Goal: Communication & Community: Answer question/provide support

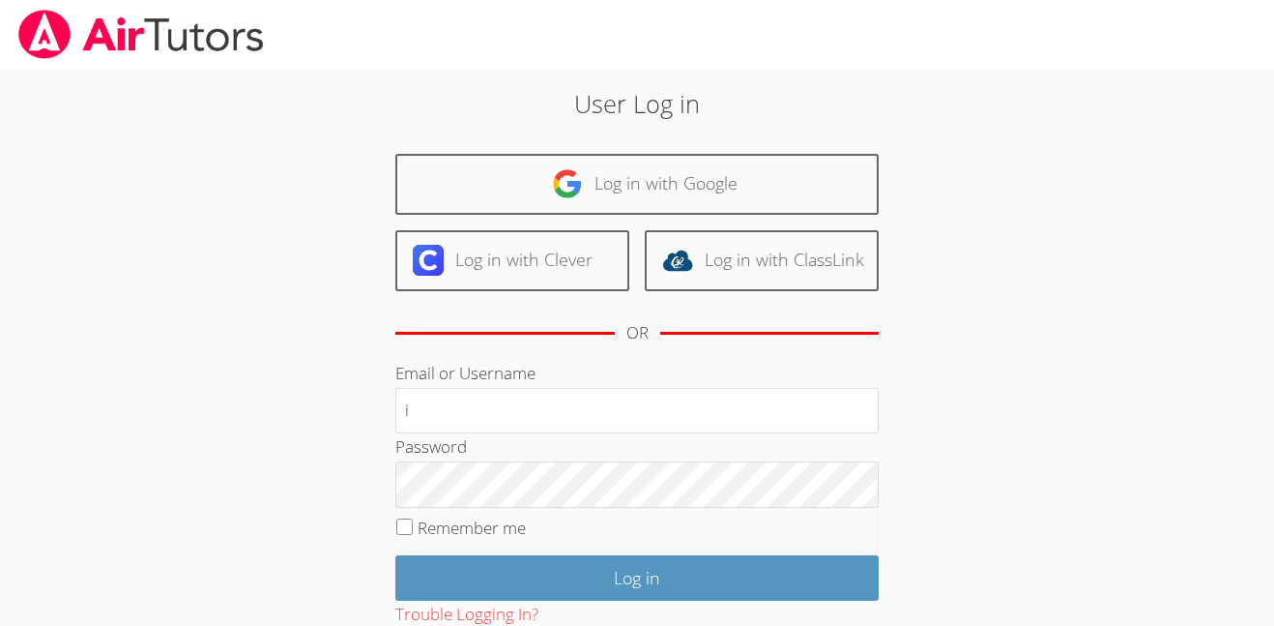
type input "i.nieves2@lodiusd.org"
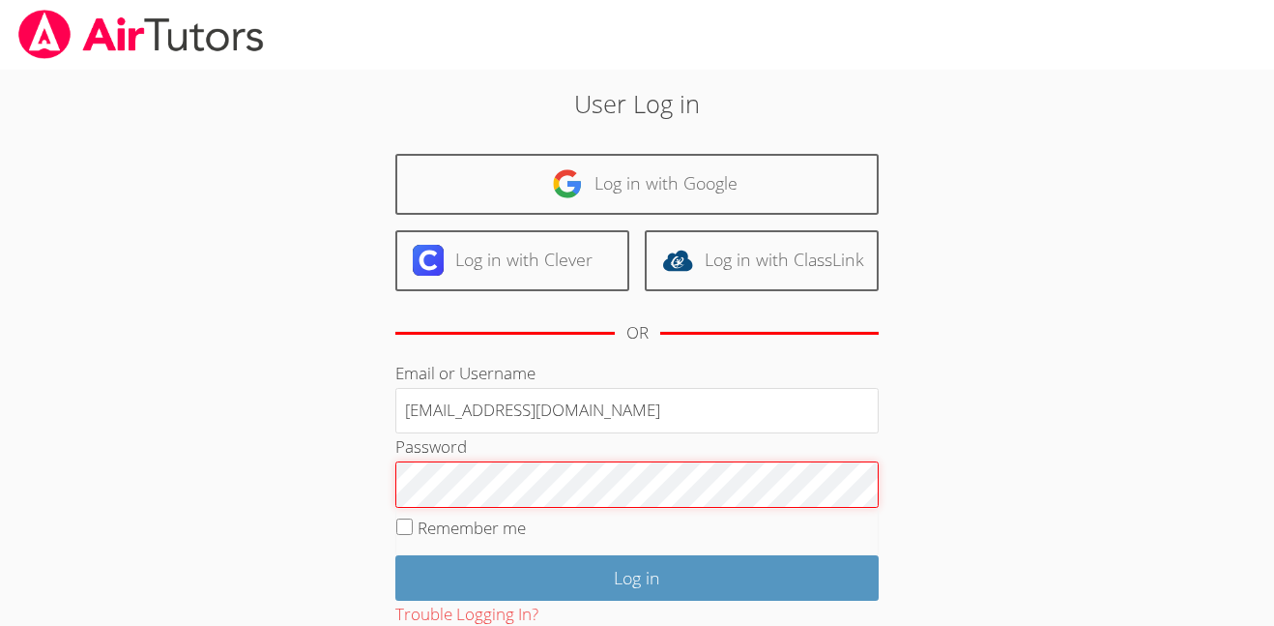
click at [395, 555] on input "Log in" at bounding box center [636, 577] width 483 height 45
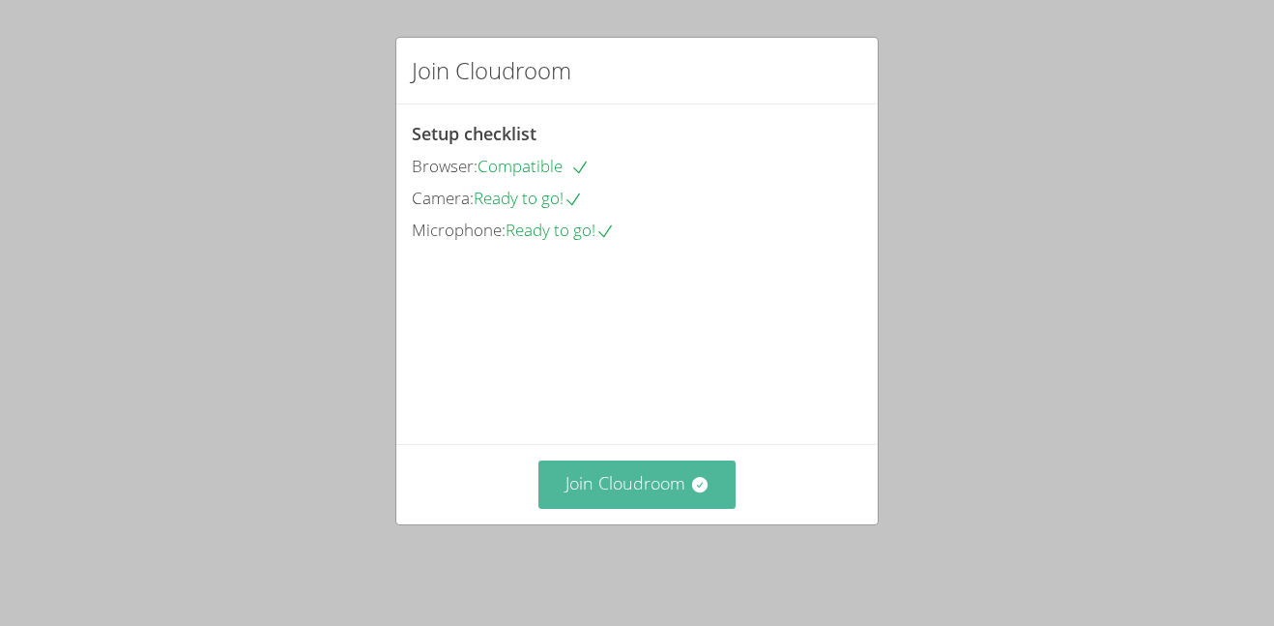
click at [587, 497] on button "Join Cloudroom" at bounding box center [638, 483] width 198 height 47
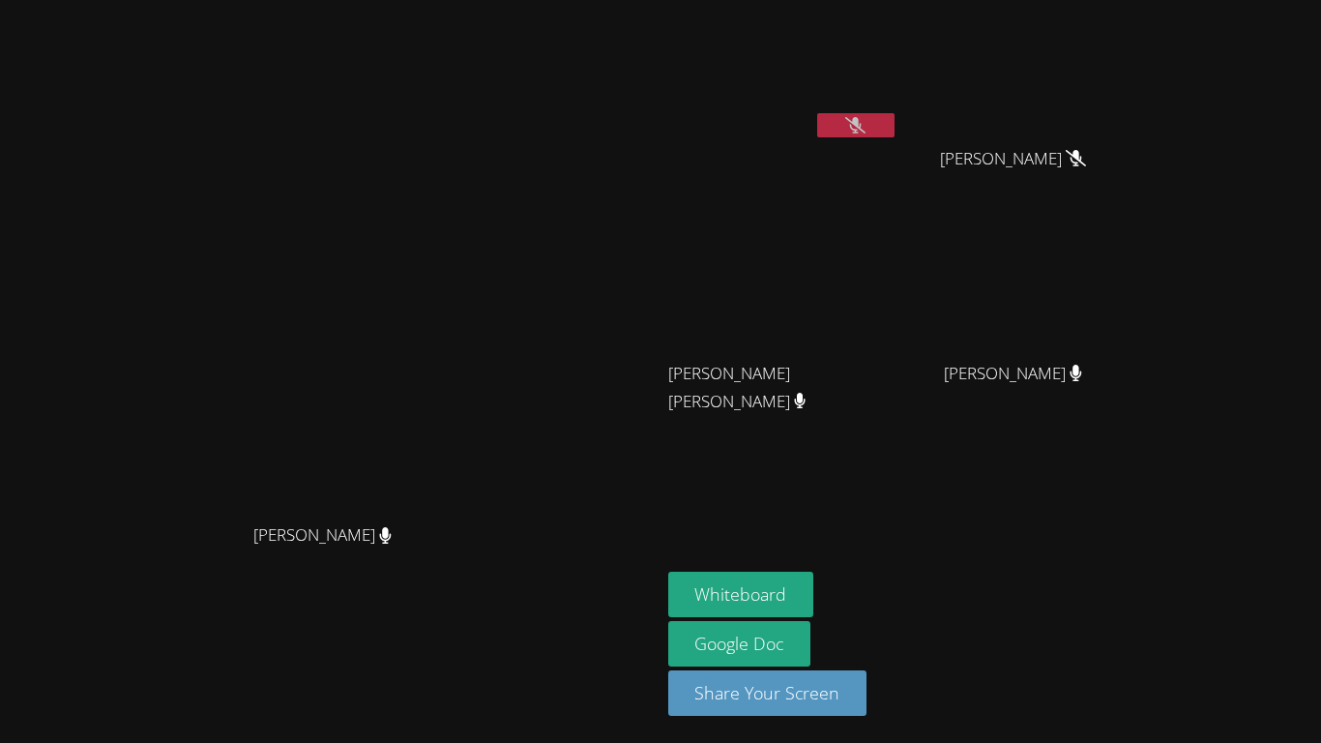
click at [865, 131] on icon at bounding box center [855, 125] width 20 height 16
click at [894, 131] on button at bounding box center [855, 125] width 77 height 24
click at [865, 131] on icon at bounding box center [855, 125] width 20 height 16
click at [814, 584] on button "Whiteboard" at bounding box center [741, 593] width 146 height 45
click at [878, 471] on aside "[PERSON_NAME] [PERSON_NAME] [PERSON_NAME] [PERSON_NAME] [PERSON_NAME] [PERSON_N…" at bounding box center [901, 371] width 483 height 743
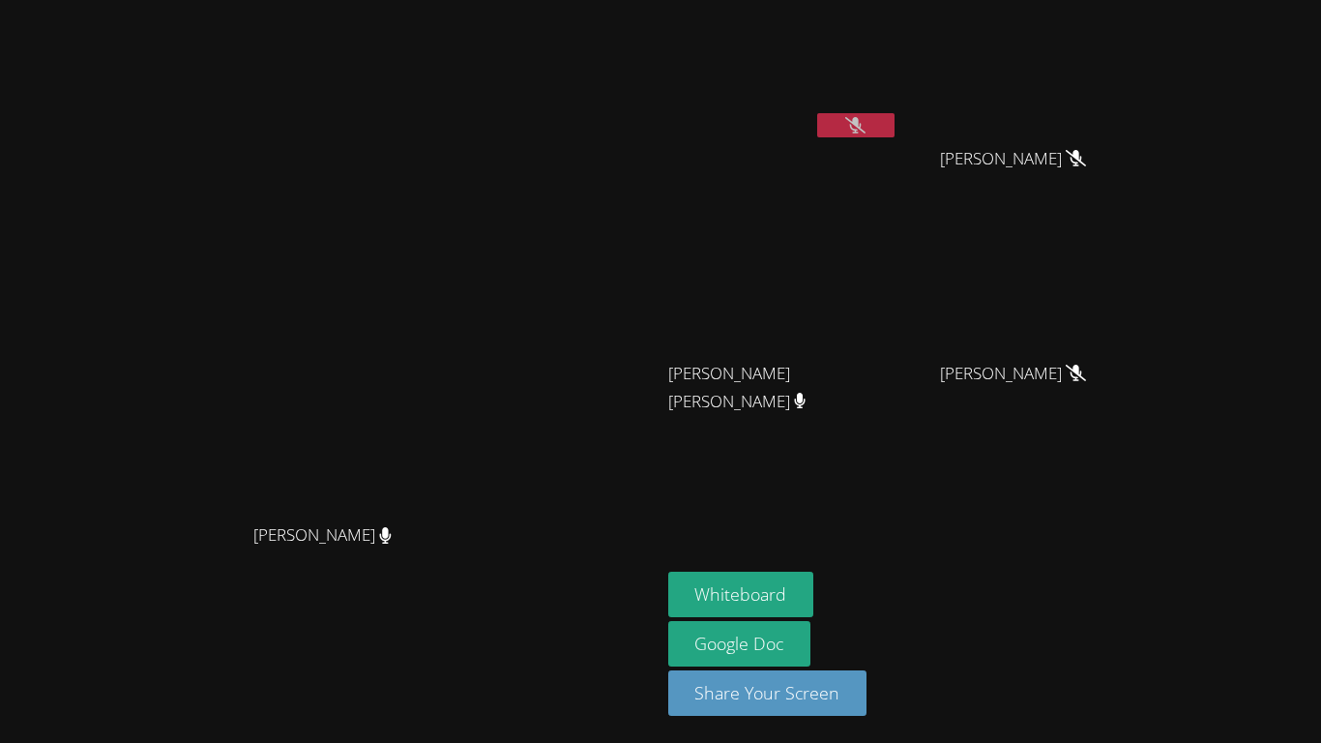
click at [894, 114] on button at bounding box center [855, 125] width 77 height 24
click at [894, 117] on button at bounding box center [855, 125] width 77 height 24
click at [894, 130] on button at bounding box center [855, 125] width 77 height 24
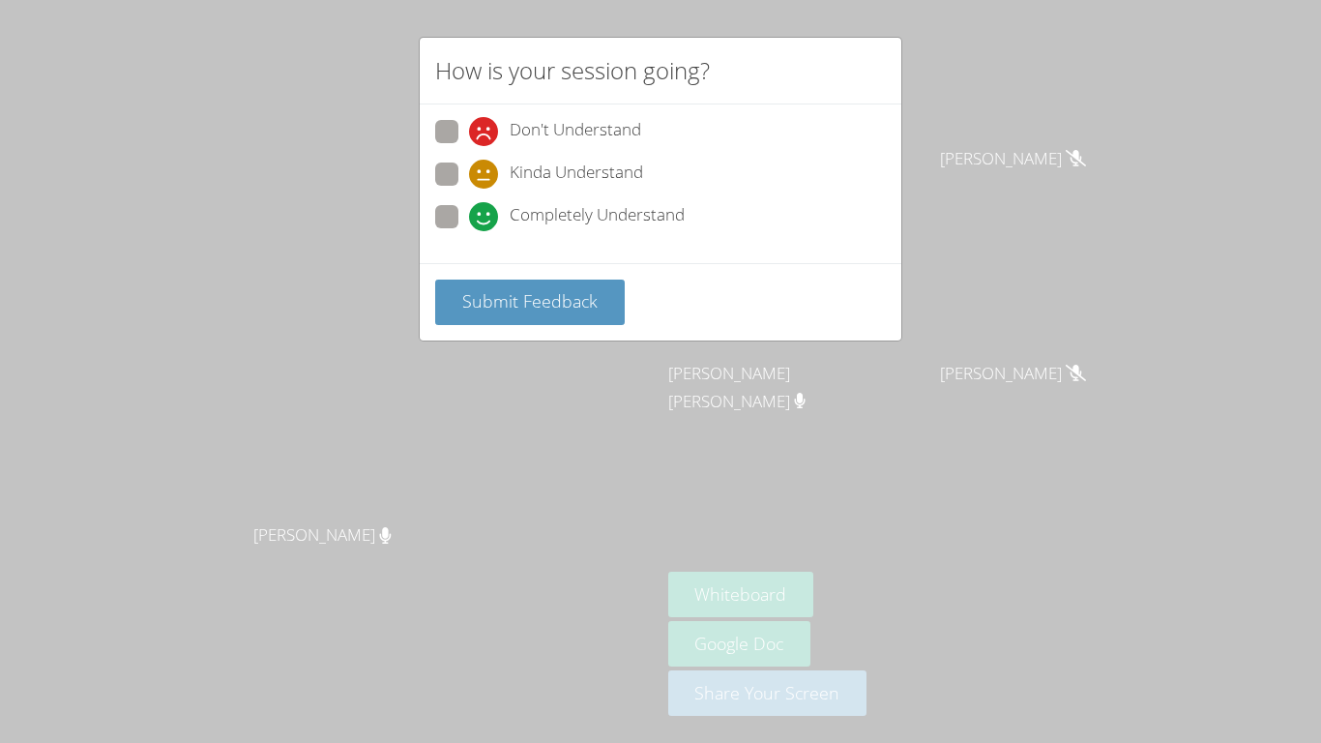
click at [599, 204] on span "Completely Understand" at bounding box center [597, 216] width 175 height 29
click at [485, 205] on input "Completely Understand" at bounding box center [477, 213] width 16 height 16
radio input "true"
click at [549, 326] on div "Submit Feedback" at bounding box center [660, 301] width 481 height 77
click at [524, 286] on button "Submit Feedback" at bounding box center [530, 301] width 190 height 45
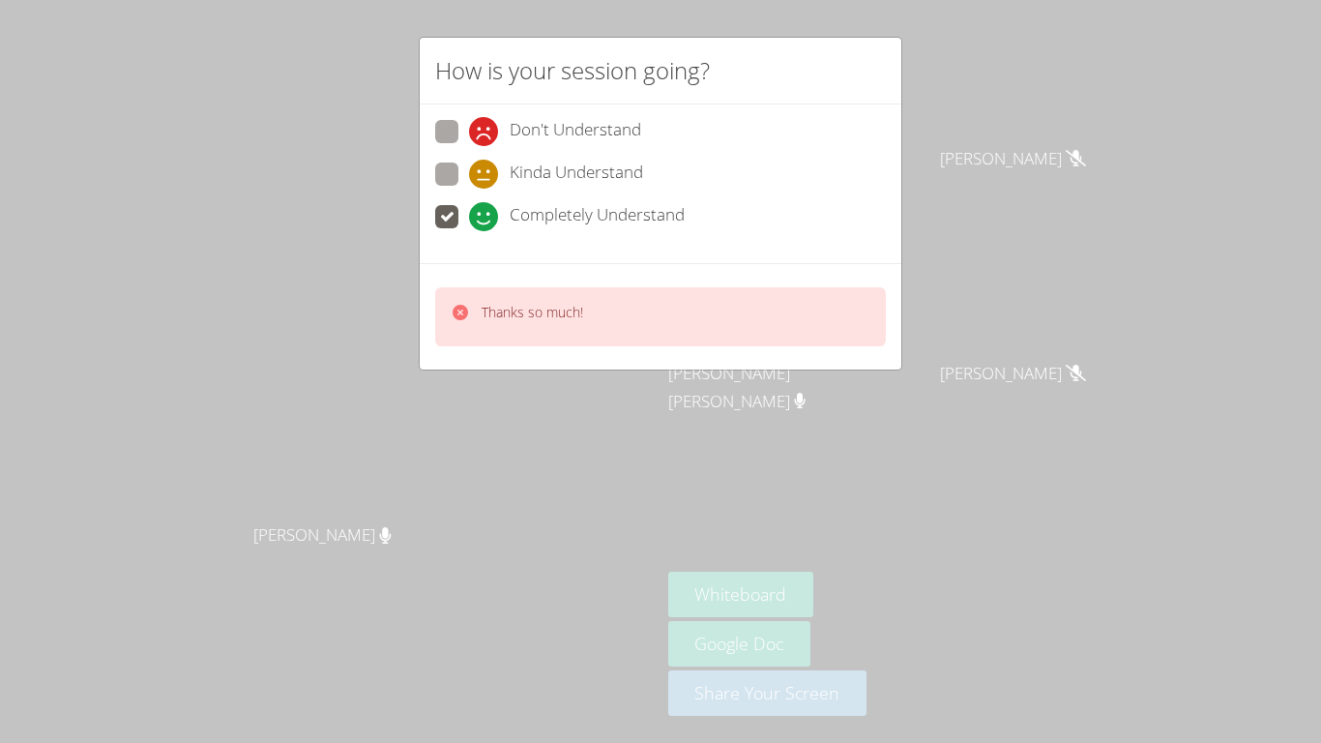
click at [505, 430] on div "How is your session going? Don't Understand Kinda Understand Completely Underst…" at bounding box center [660, 371] width 1321 height 743
